Goal: Information Seeking & Learning: Learn about a topic

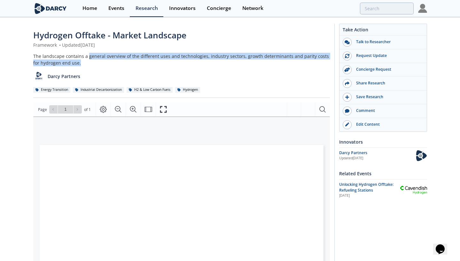
drag, startPoint x: 76, startPoint y: 63, endPoint x: 87, endPoint y: 57, distance: 12.2
click at [87, 57] on div "The landscape contains a general overview of the different uses and technologie…" at bounding box center [181, 59] width 296 height 13
copy div "general overview of the different uses and technologies, industry sectors, grow…"
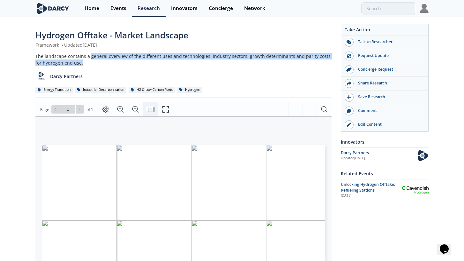
click at [157, 106] on button "Fit Width" at bounding box center [150, 109] width 15 height 14
click at [159, 108] on button "Fullscreen" at bounding box center [165, 109] width 15 height 14
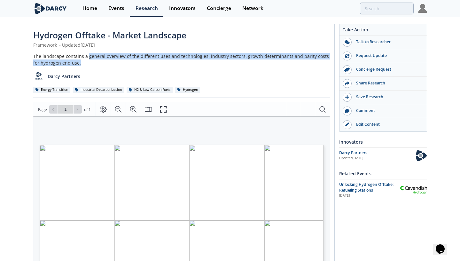
copy div "general overview of the different uses and technologies, industry sectors, grow…"
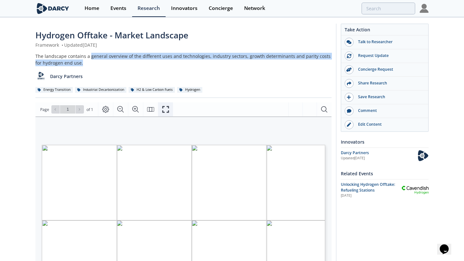
click at [169, 109] on icon "Fullscreen" at bounding box center [166, 109] width 8 height 8
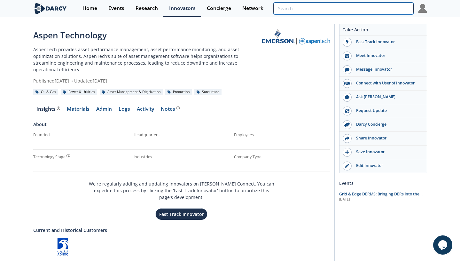
click at [384, 11] on input "search" at bounding box center [343, 9] width 140 height 12
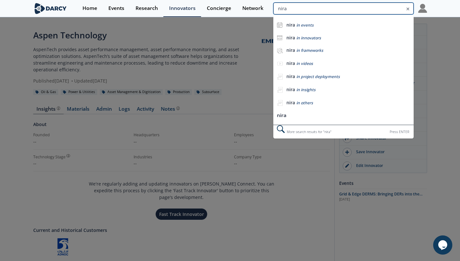
type input "nira"
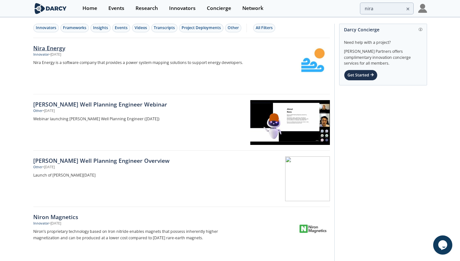
click at [180, 62] on p "Nira Energy is a software company that provides a power system mapping solution…" at bounding box center [138, 62] width 211 height 6
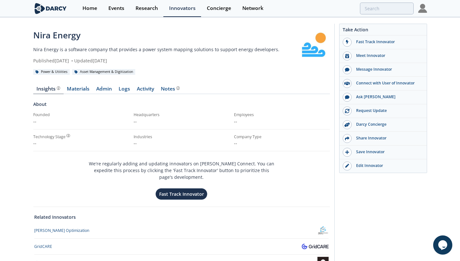
drag, startPoint x: 165, startPoint y: 63, endPoint x: 103, endPoint y: 61, distance: 61.7
click at [103, 61] on div "Published November 13, 2023 • Updated November 13, 2023" at bounding box center [165, 60] width 265 height 7
click at [142, 62] on div "Published November 13, 2023 • Updated November 13, 2023" at bounding box center [165, 60] width 265 height 7
drag, startPoint x: 190, startPoint y: 65, endPoint x: 183, endPoint y: 65, distance: 7.0
click at [183, 65] on div "Nira Energy Nira Energy is a software company that provides a power system mapp…" at bounding box center [181, 52] width 296 height 46
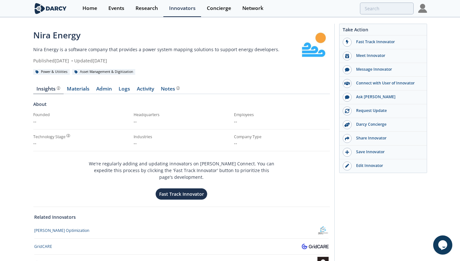
drag, startPoint x: 165, startPoint y: 60, endPoint x: 130, endPoint y: 54, distance: 35.7
click at [124, 55] on div "Nira Energy Nira Energy is a software company that provides a power system mapp…" at bounding box center [165, 46] width 265 height 35
